Goal: Complete application form

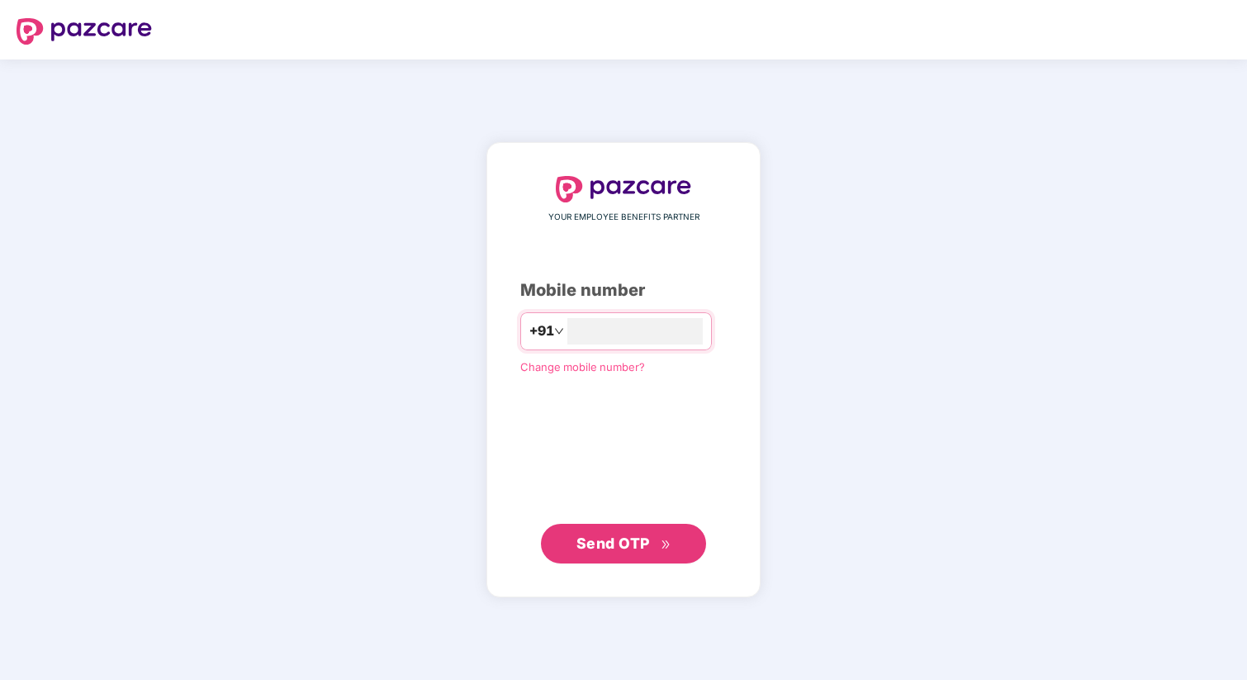
type input "**********"
click at [601, 556] on button "Send OTP" at bounding box center [623, 544] width 165 height 40
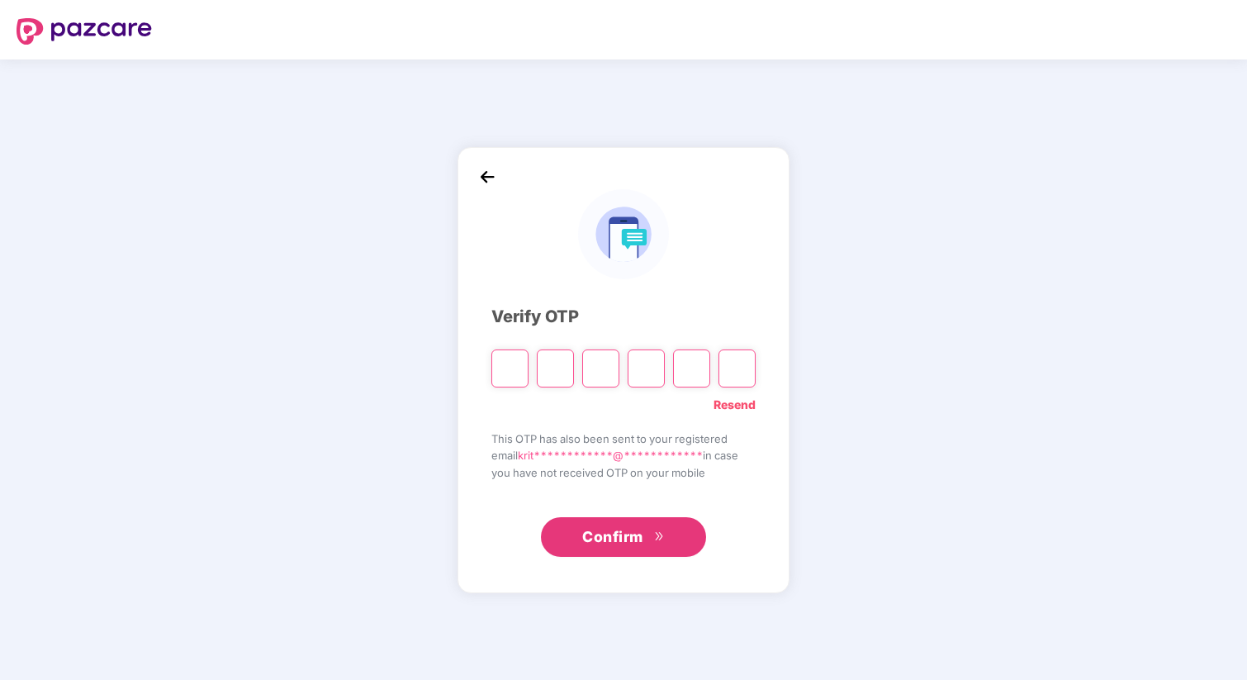
type input "*"
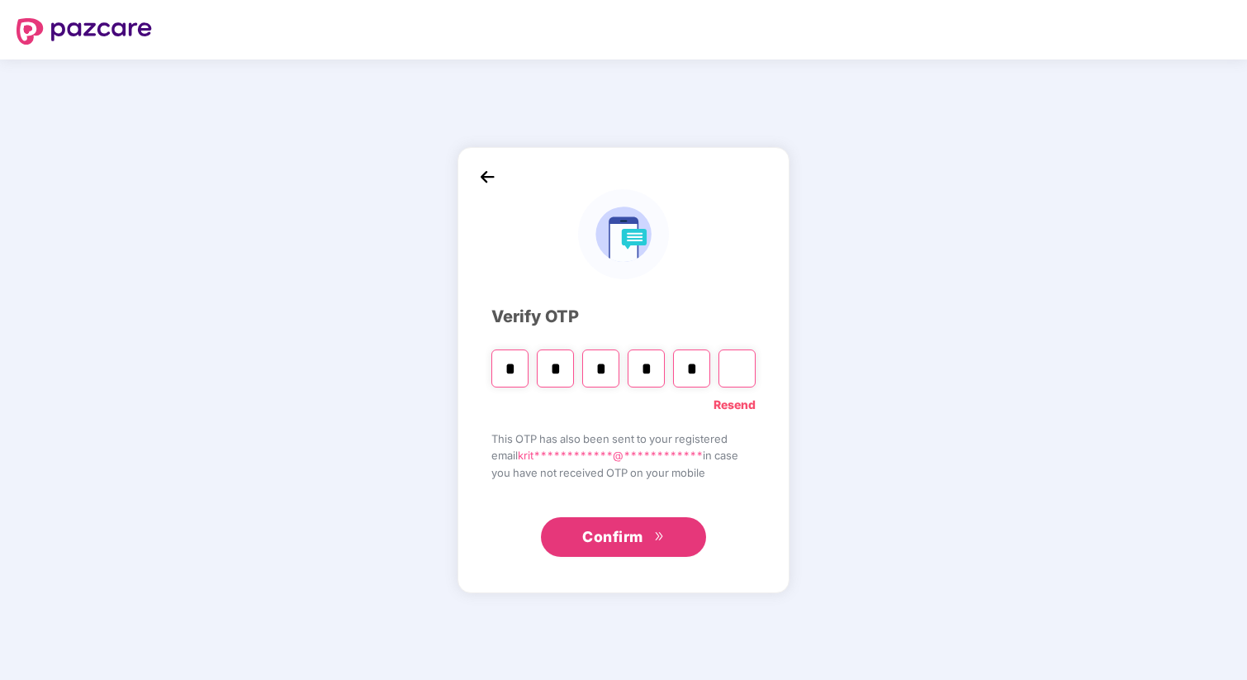
type input "*"
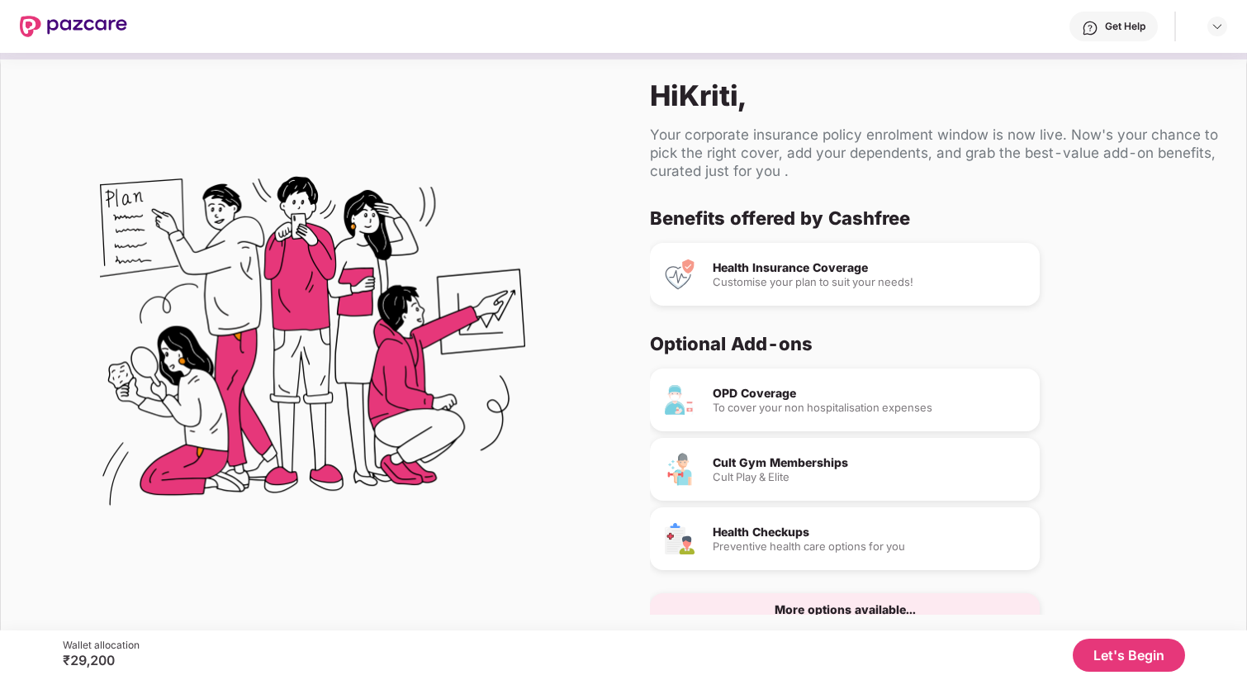
scroll to position [38, 0]
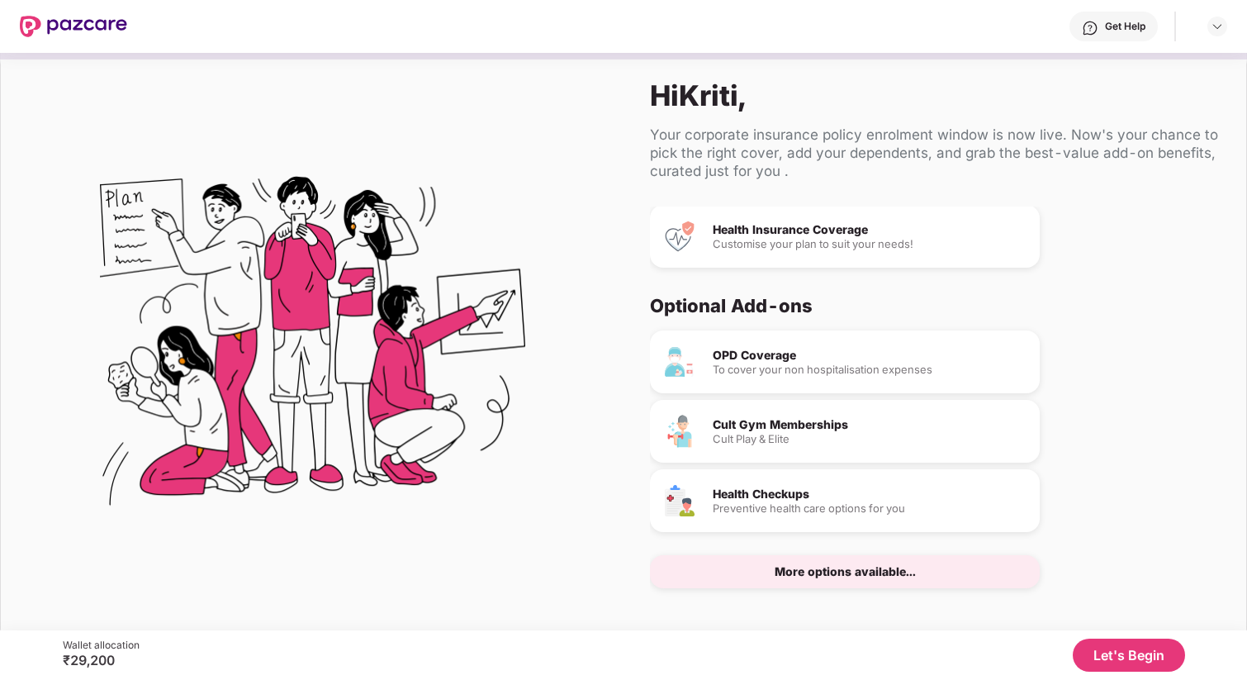
click at [871, 576] on div "More options available..." at bounding box center [845, 572] width 141 height 12
click at [1105, 652] on button "Let's Begin" at bounding box center [1129, 654] width 112 height 33
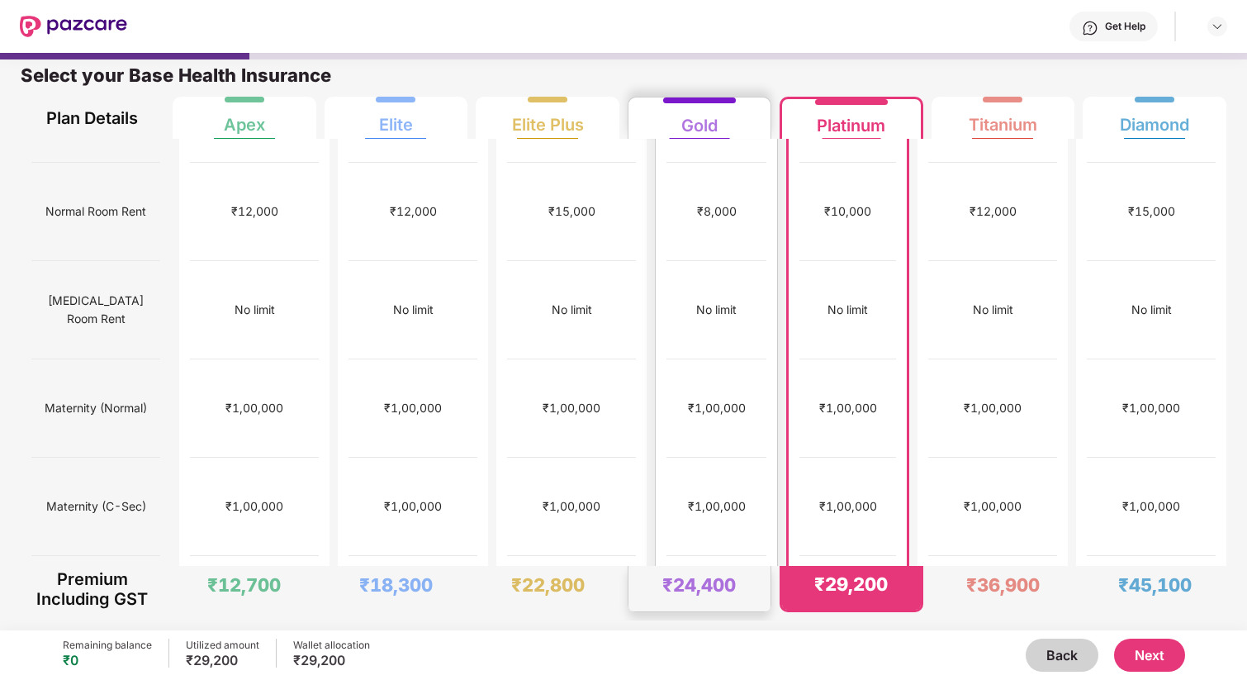
scroll to position [0, 0]
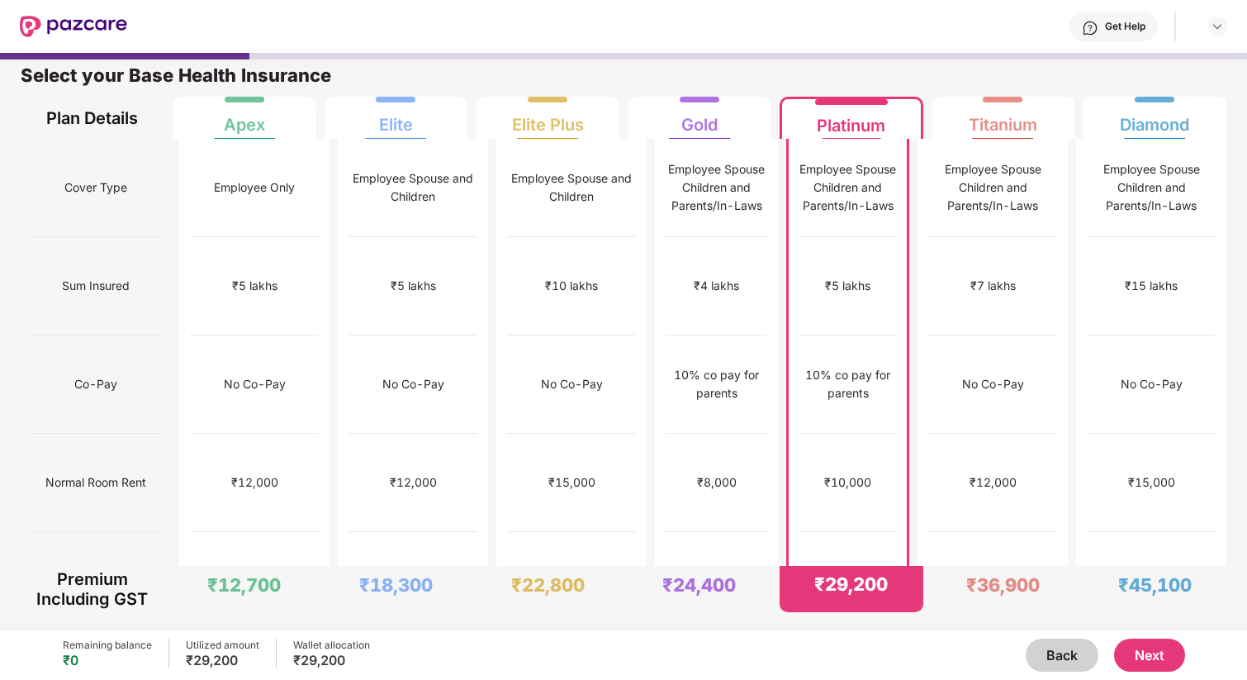
click at [1143, 661] on button "Next" at bounding box center [1149, 654] width 71 height 33
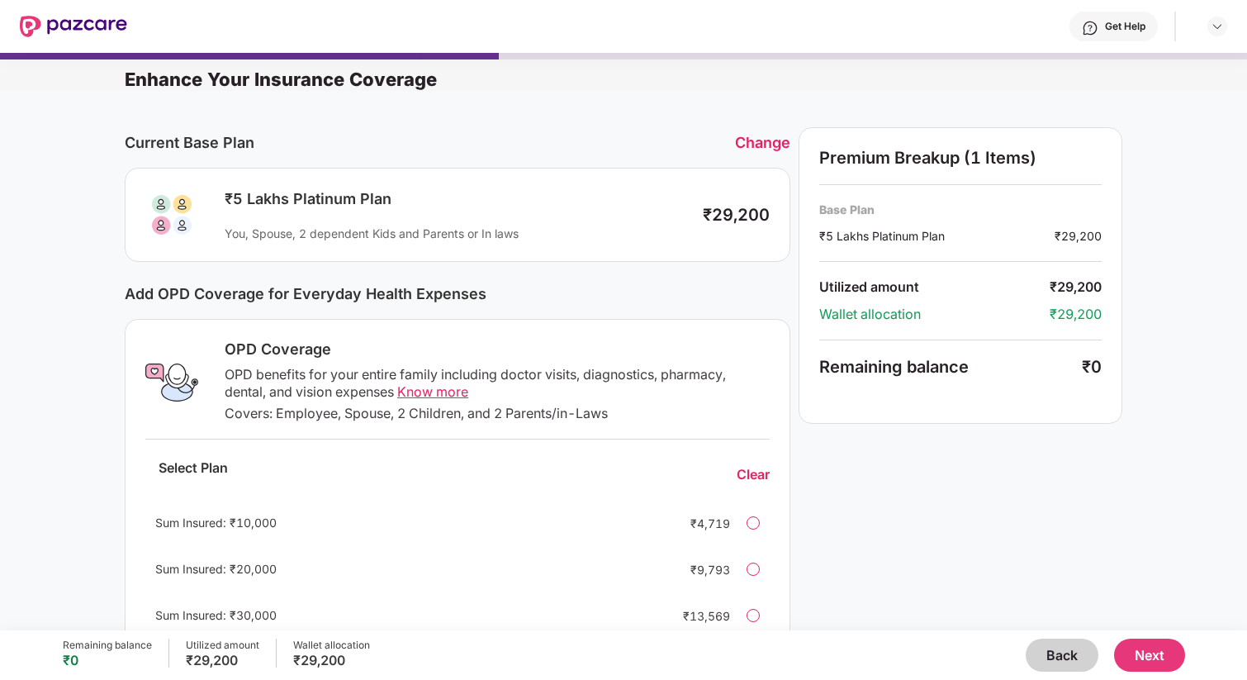
click at [712, 216] on div "₹29,200" at bounding box center [736, 215] width 67 height 20
click at [457, 232] on div "You, Spouse, 2 dependent Kids and Parents or In laws" at bounding box center [456, 233] width 462 height 16
click at [1136, 652] on button "Next" at bounding box center [1149, 654] width 71 height 33
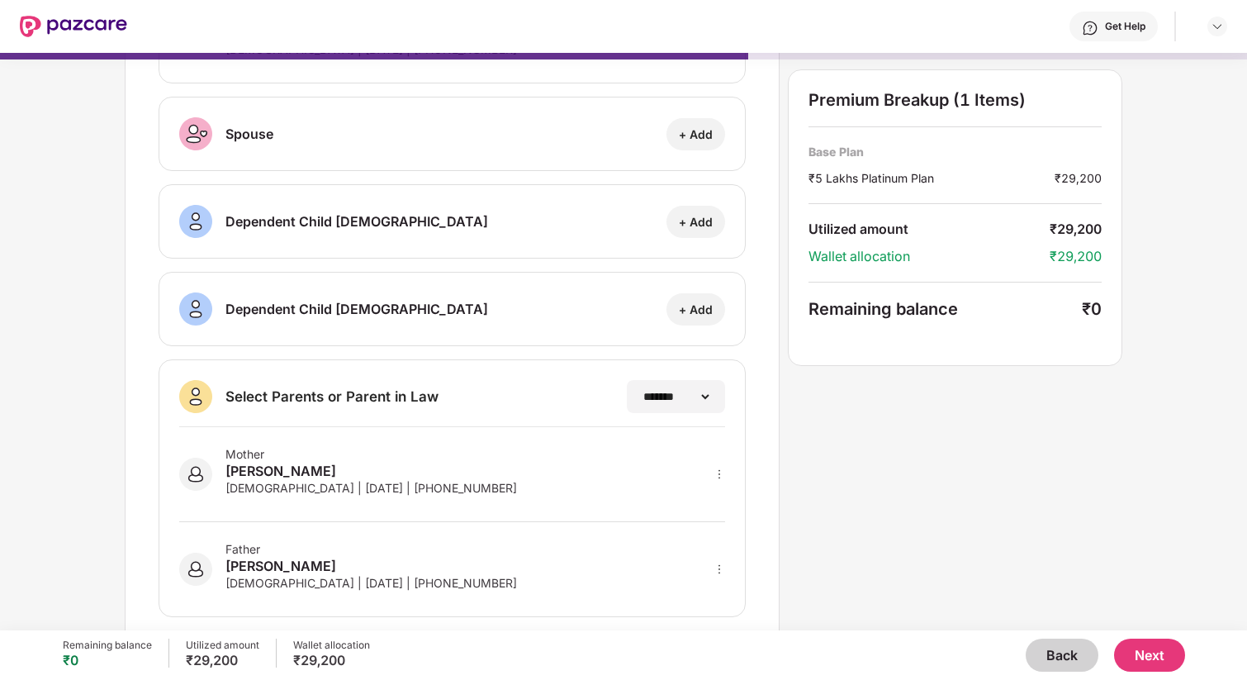
scroll to position [178, 0]
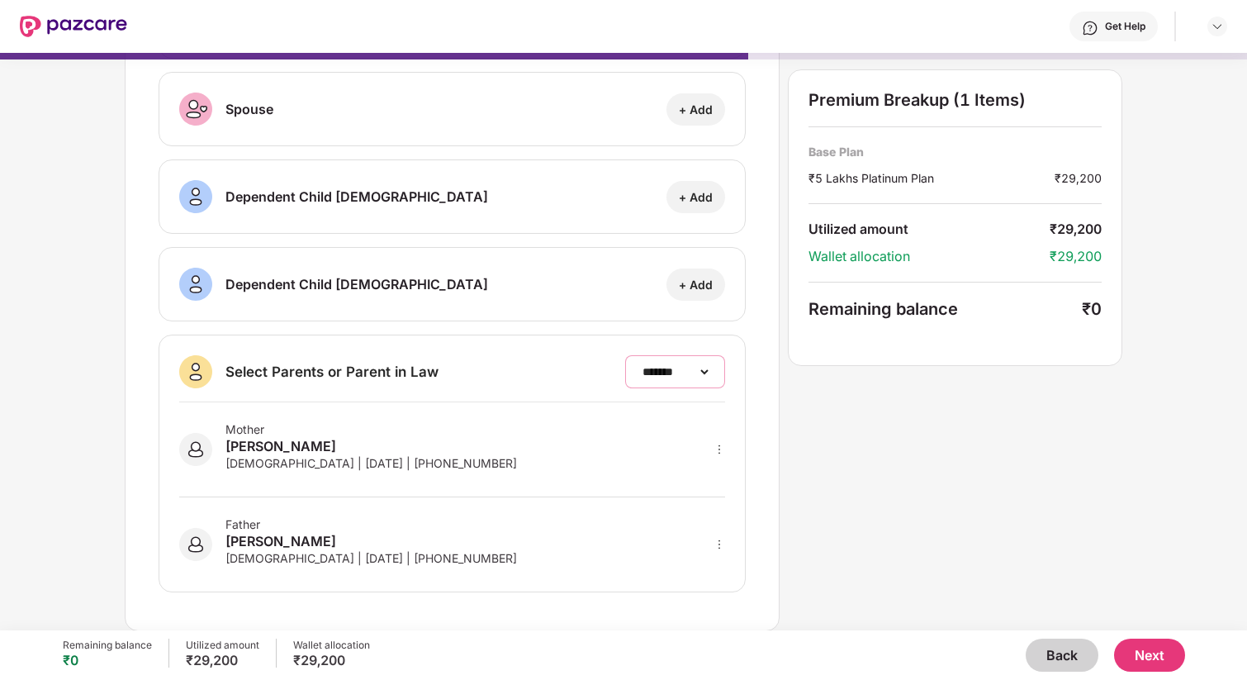
click at [639, 367] on select "**********" at bounding box center [675, 371] width 72 height 13
click at [639, 365] on select "**********" at bounding box center [675, 371] width 72 height 13
click at [718, 449] on icon "more" at bounding box center [719, 449] width 12 height 12
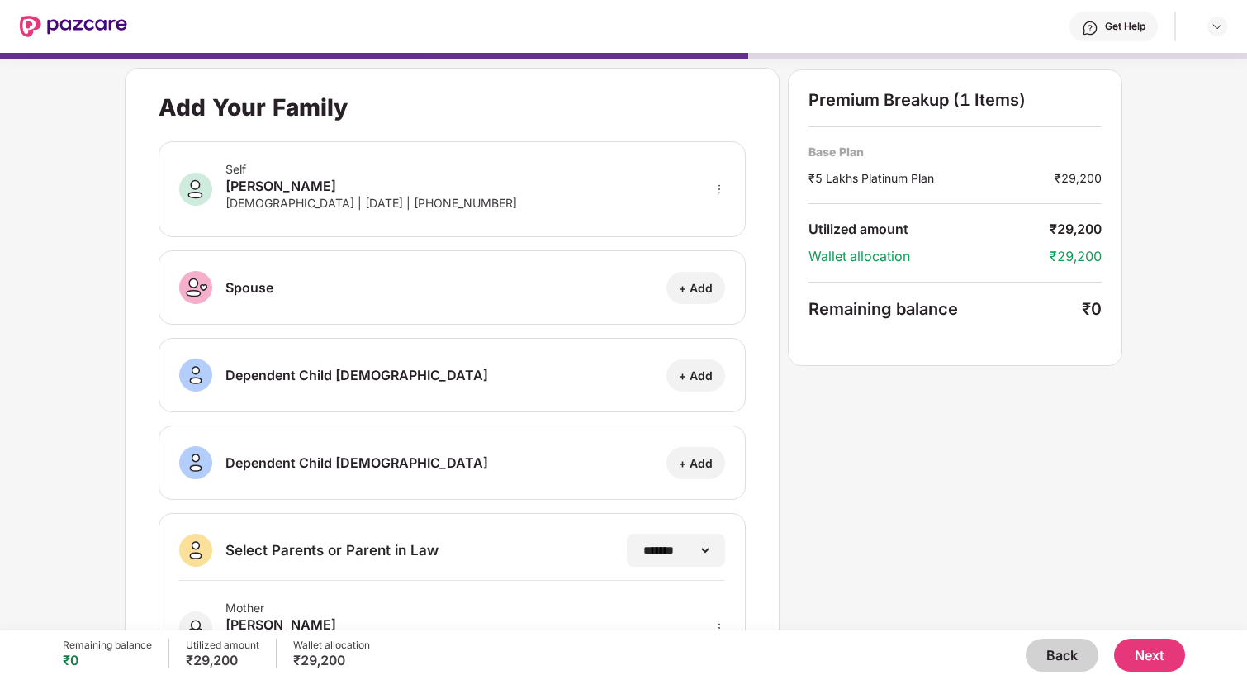
click at [1134, 658] on button "Next" at bounding box center [1149, 654] width 71 height 33
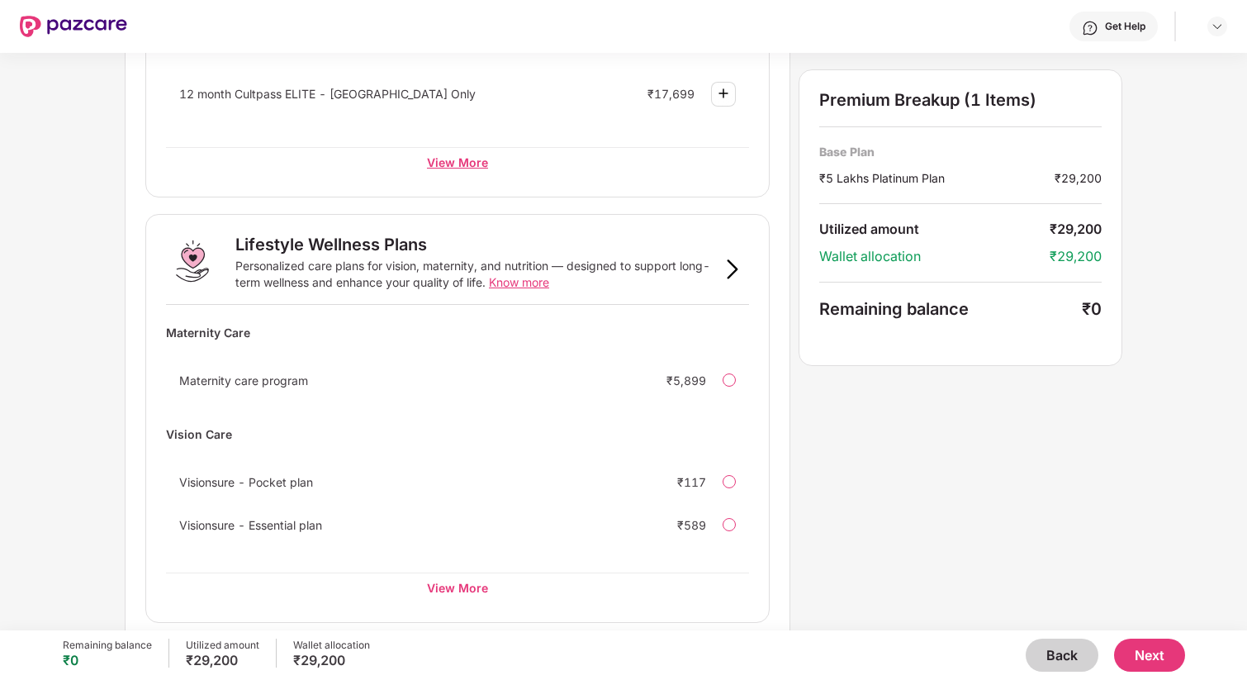
scroll to position [931, 0]
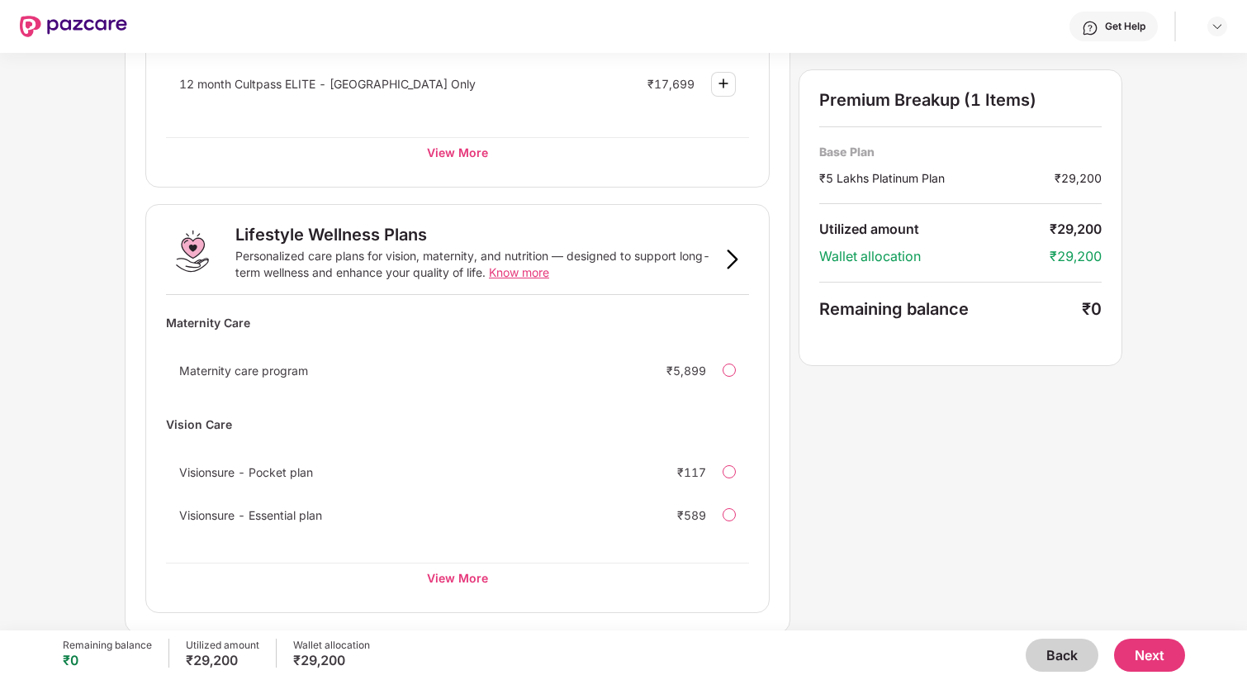
click at [1134, 657] on button "Next" at bounding box center [1149, 654] width 71 height 33
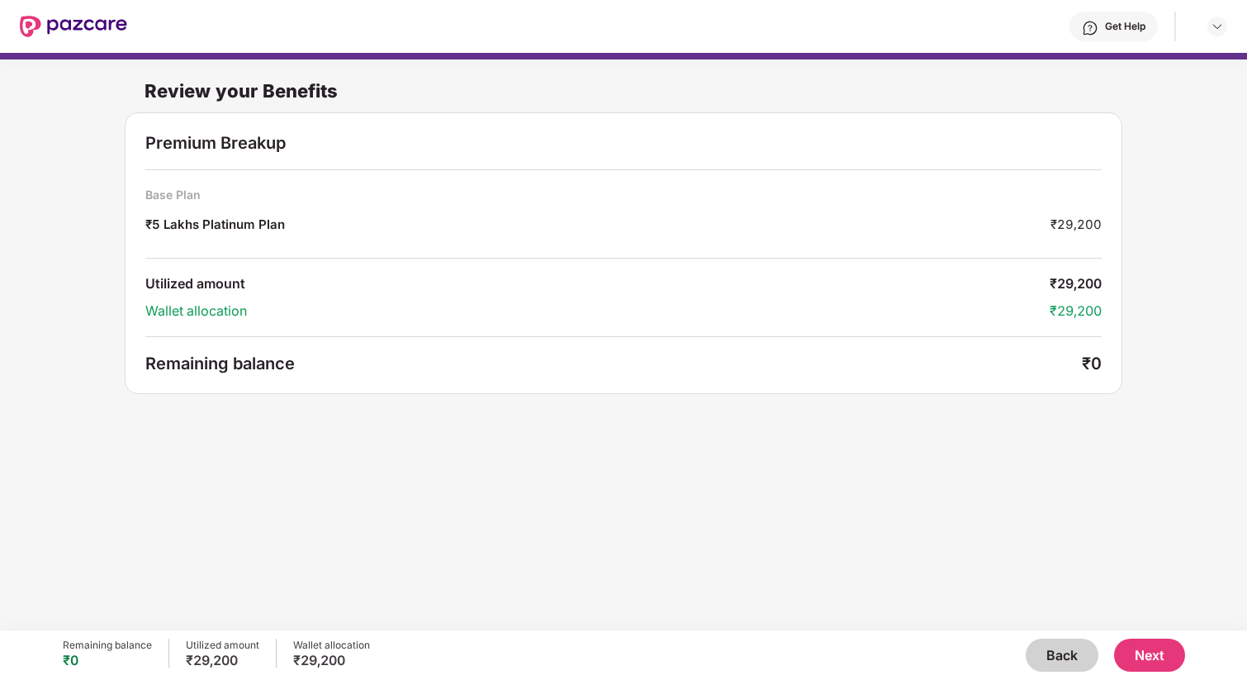
click at [1152, 643] on button "Next" at bounding box center [1149, 654] width 71 height 33
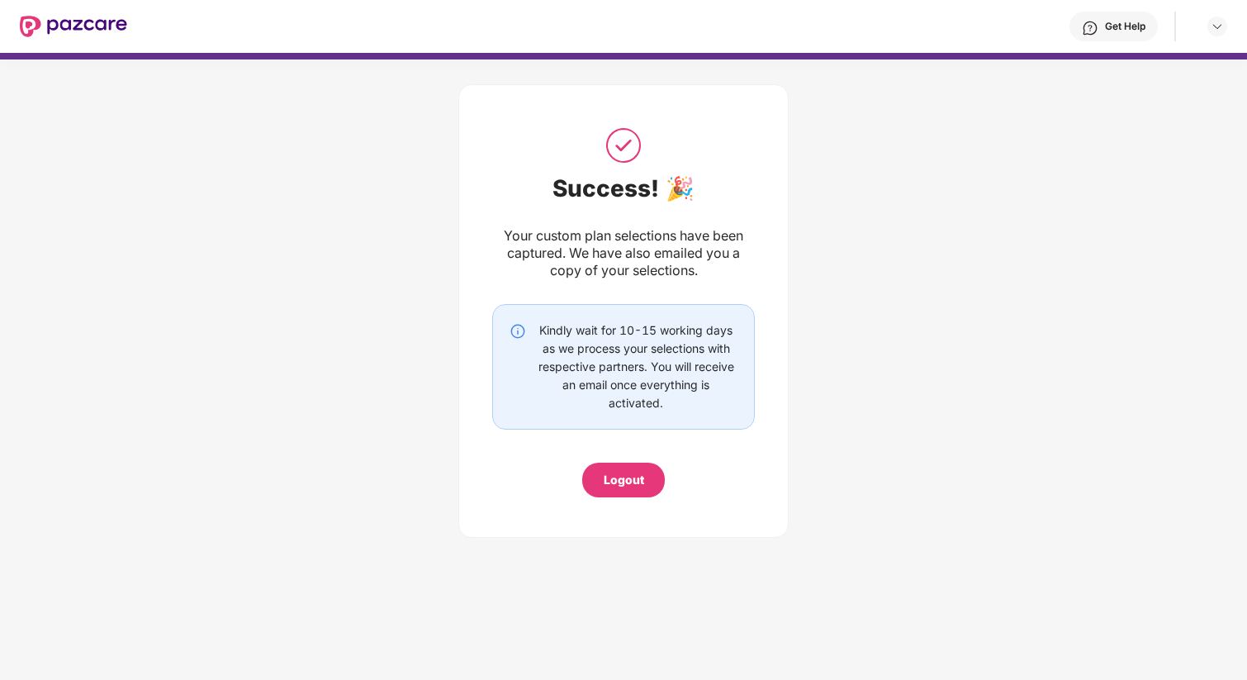
click at [633, 481] on div "Logout" at bounding box center [624, 480] width 40 height 18
